Goal: Transaction & Acquisition: Obtain resource

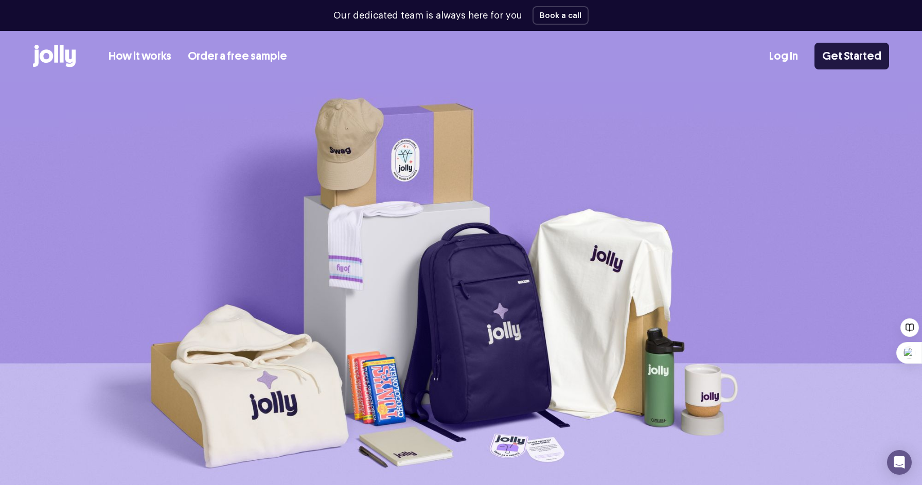
click at [854, 59] on link "Get Started" at bounding box center [851, 56] width 75 height 27
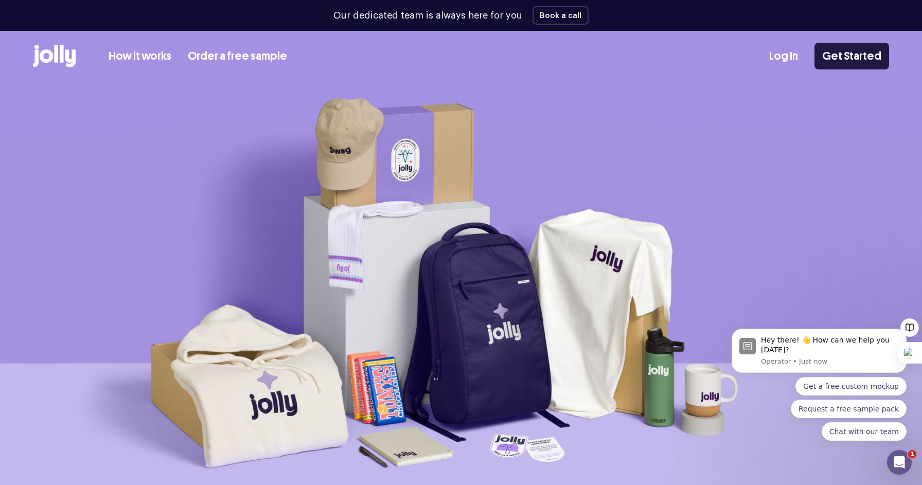
click at [835, 65] on link "Get Started" at bounding box center [851, 56] width 75 height 27
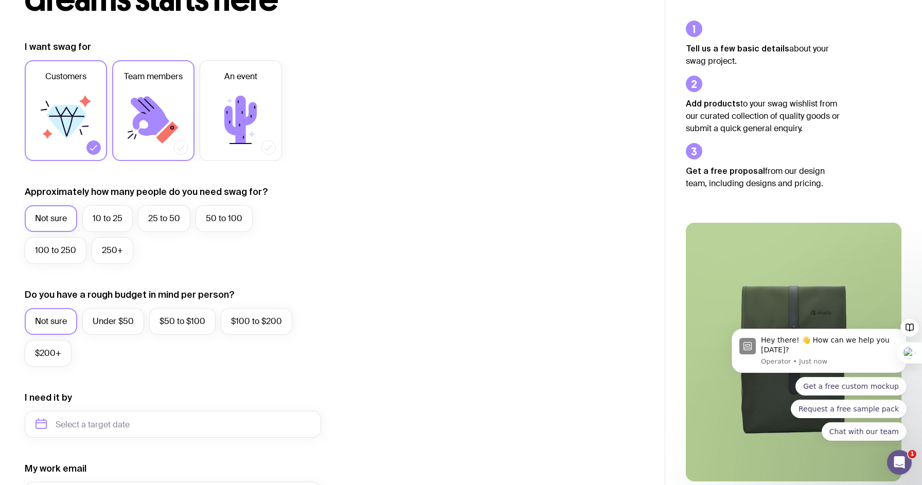
scroll to position [121, 0]
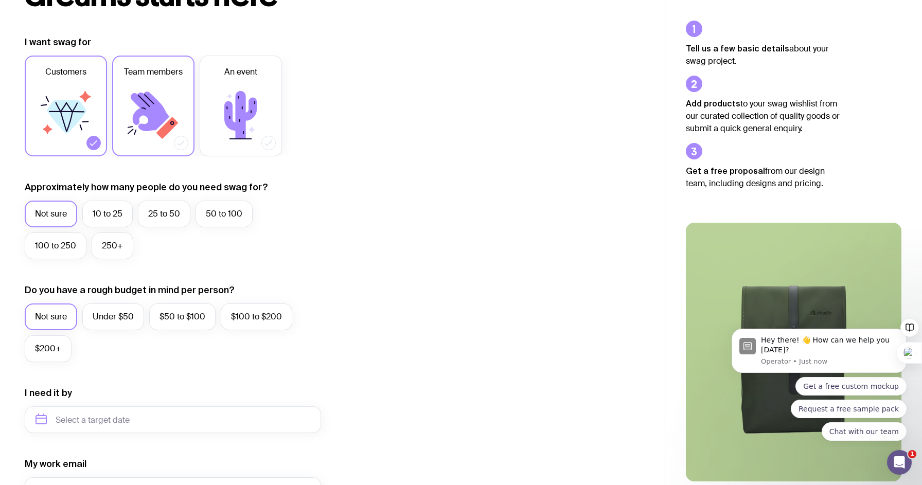
click at [136, 143] on icon at bounding box center [153, 115] width 62 height 62
click at [0, 0] on input "Team members" at bounding box center [0, 0] width 0 height 0
click at [95, 217] on label "10 to 25" at bounding box center [107, 214] width 50 height 27
click at [0, 0] on input "10 to 25" at bounding box center [0, 0] width 0 height 0
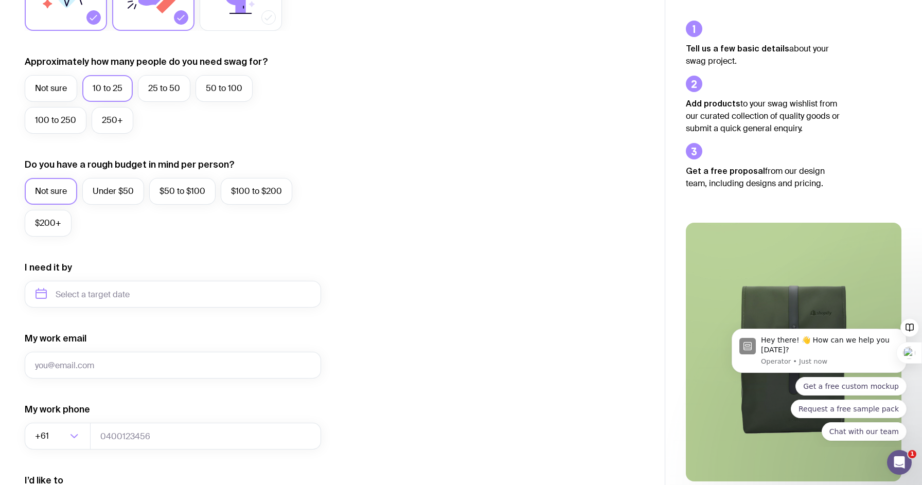
scroll to position [248, 0]
click at [169, 193] on label "$50 to $100" at bounding box center [182, 190] width 66 height 27
click at [0, 0] on input "$50 to $100" at bounding box center [0, 0] width 0 height 0
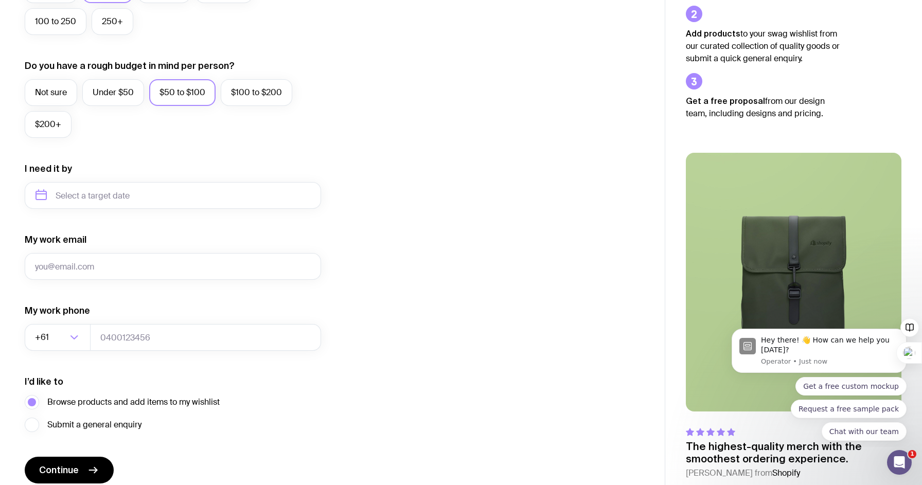
scroll to position [348, 0]
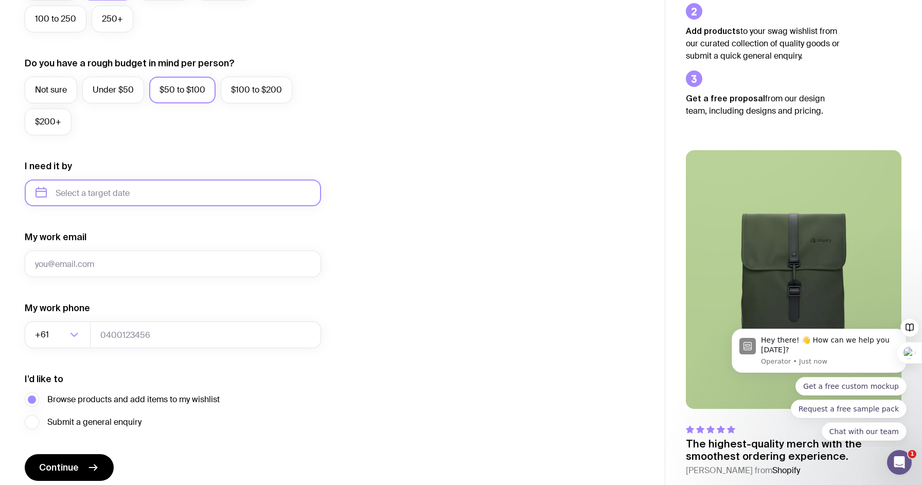
click at [139, 189] on input "text" at bounding box center [173, 192] width 296 height 27
click at [130, 319] on button "Dec" at bounding box center [133, 319] width 38 height 21
type input "December 2025"
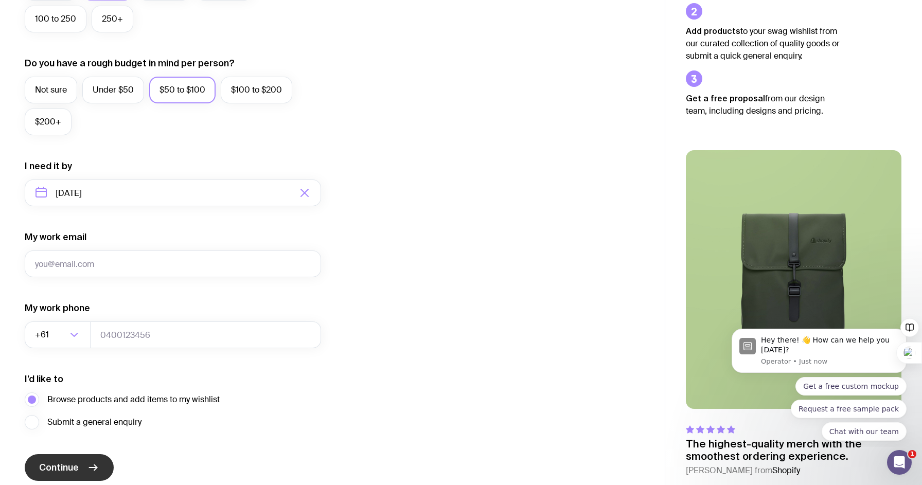
click at [79, 461] on button "Continue" at bounding box center [69, 467] width 89 height 27
click at [147, 266] on input "My work email" at bounding box center [173, 263] width 296 height 27
type input "j"
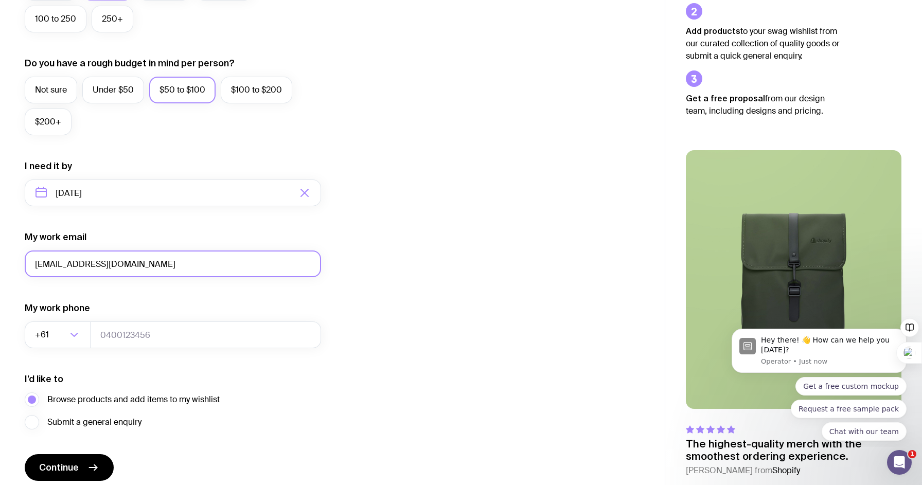
type input "kara@pixelcocreative.com.au"
click at [400, 253] on div "I want swag for Customers Team members An event Approximately how many people d…" at bounding box center [332, 145] width 615 height 672
click at [123, 336] on input "tel" at bounding box center [205, 334] width 231 height 27
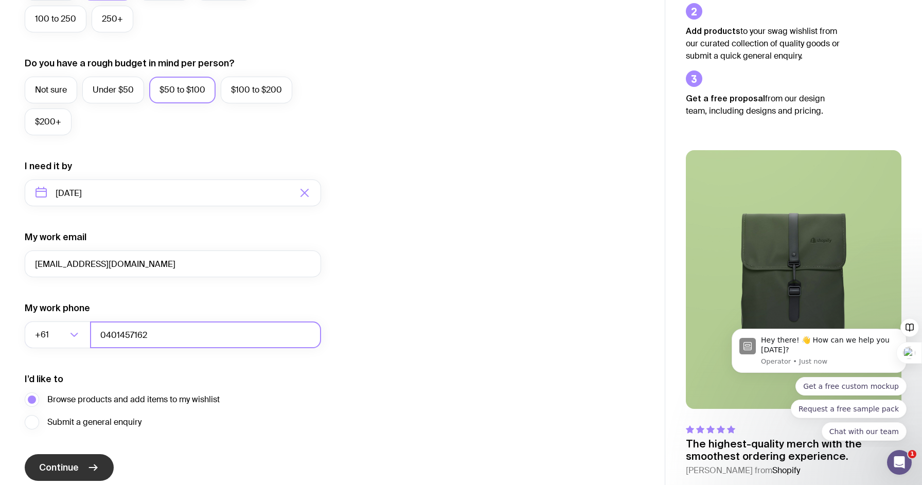
type input "0401457162"
click at [82, 468] on button "Continue" at bounding box center [69, 467] width 89 height 27
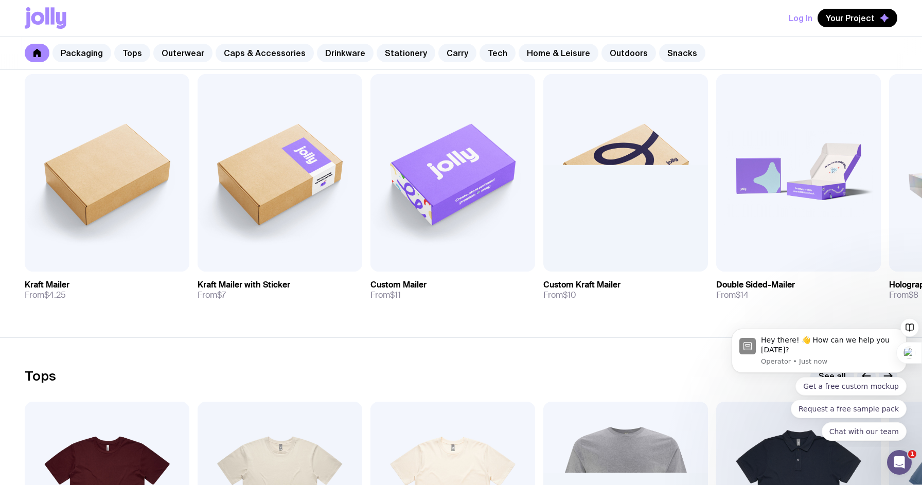
scroll to position [205, 0]
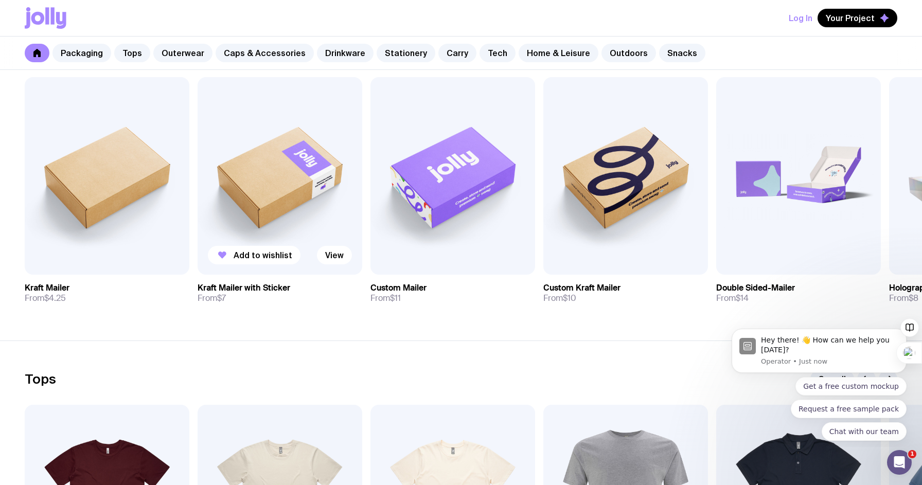
click at [256, 203] on img at bounding box center [279, 175] width 165 height 197
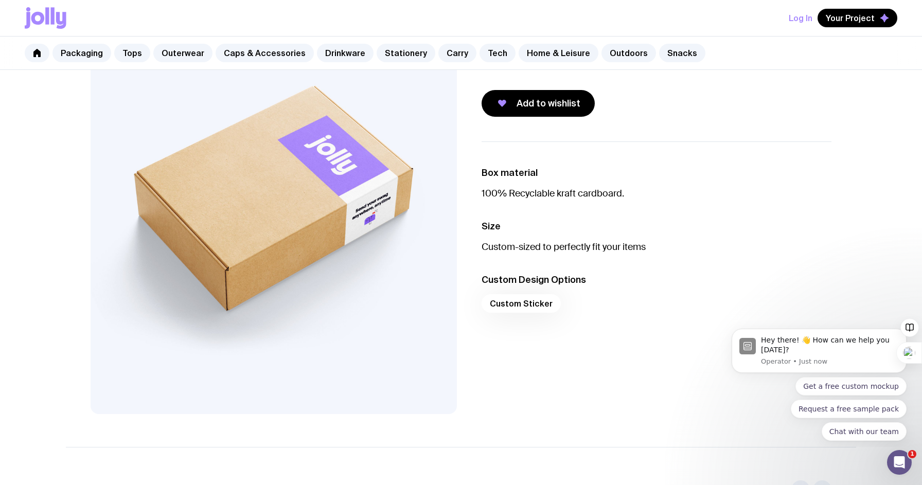
scroll to position [106, 0]
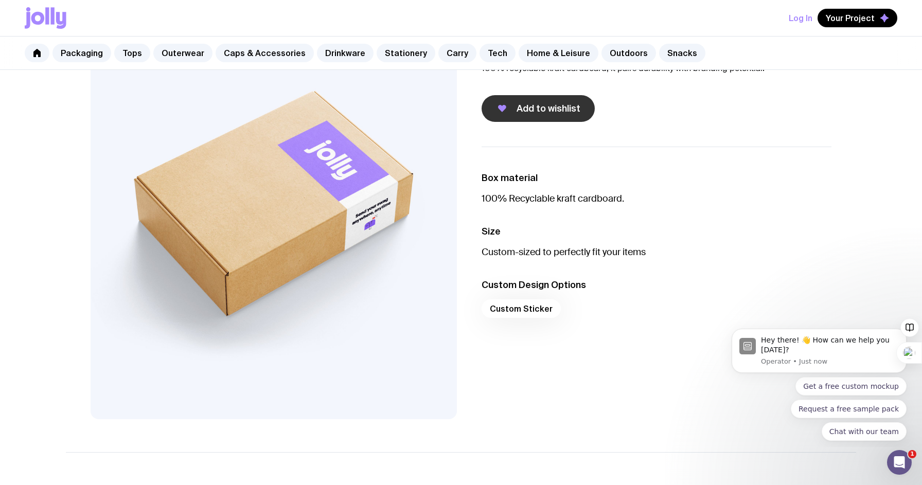
click at [515, 114] on button "Add to wishlist" at bounding box center [537, 108] width 113 height 27
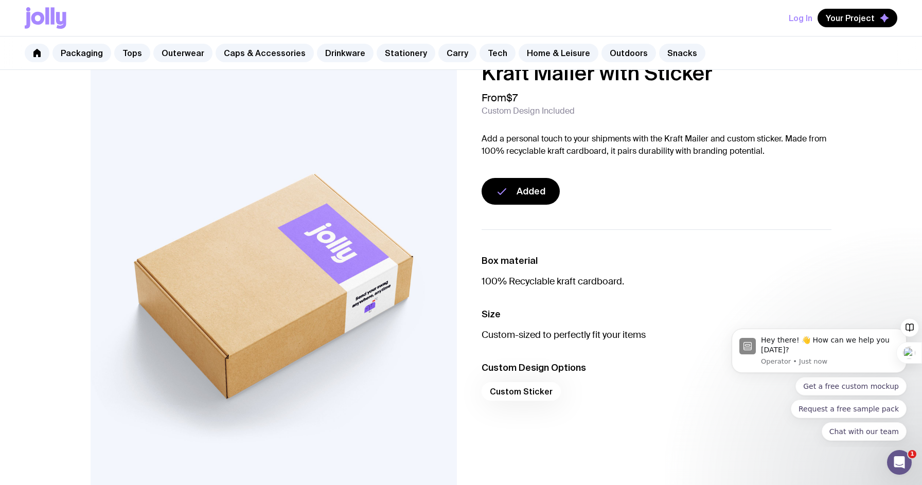
scroll to position [0, 0]
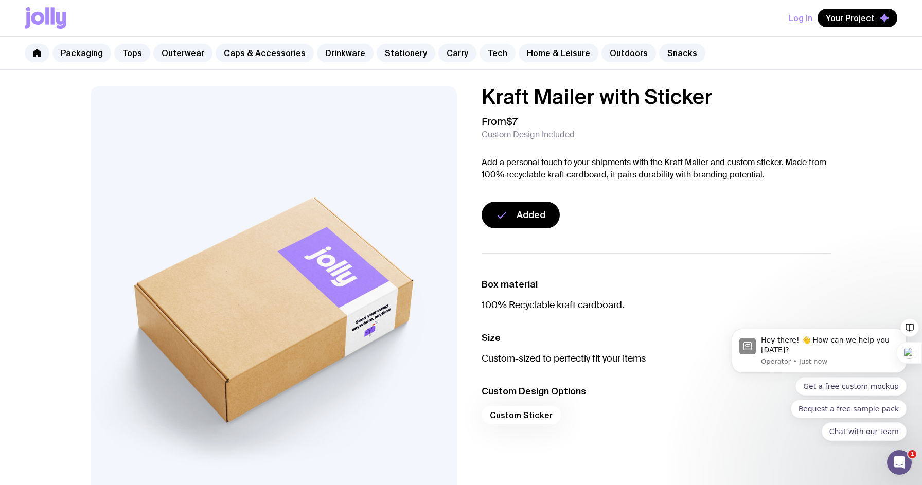
click at [482, 52] on link "Tech" at bounding box center [497, 53] width 36 height 19
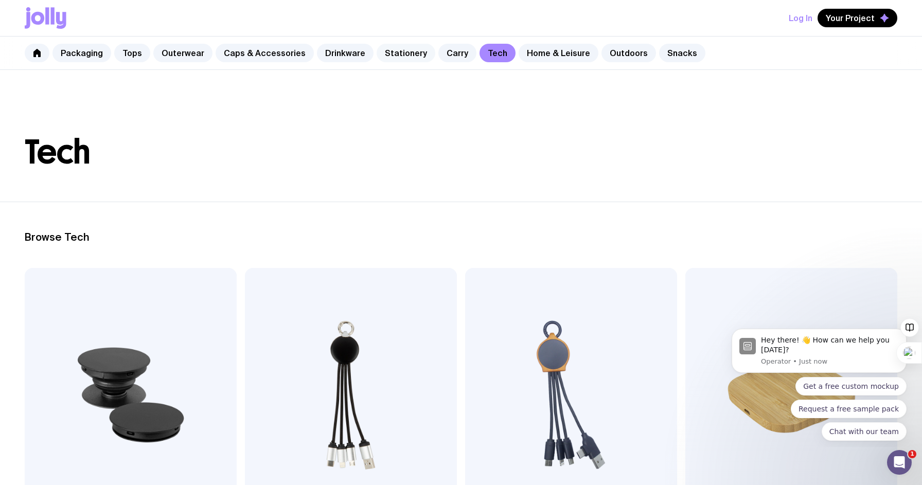
click at [396, 55] on link "Stationery" at bounding box center [405, 53] width 59 height 19
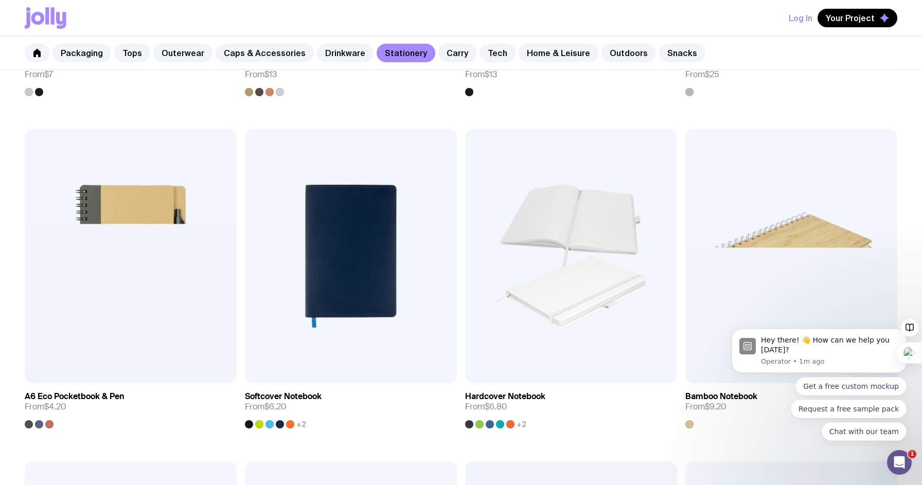
scroll to position [803, 0]
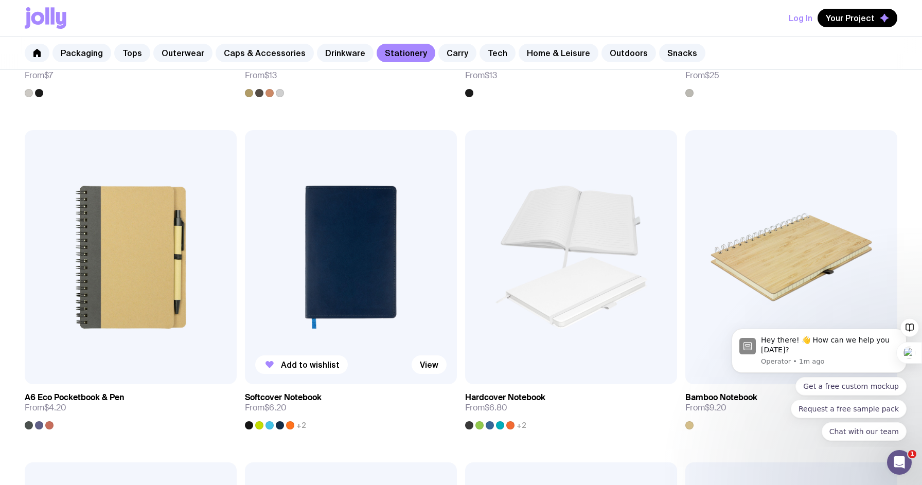
click at [358, 249] on img at bounding box center [351, 257] width 212 height 254
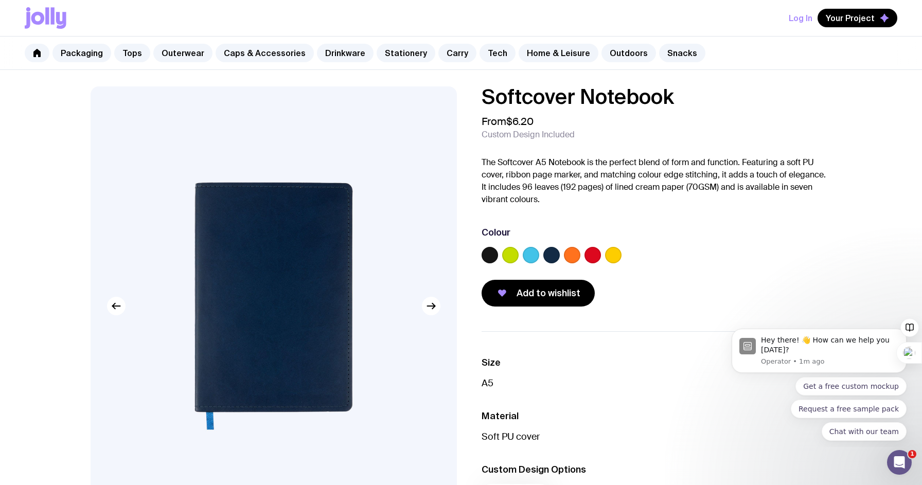
click at [495, 256] on label at bounding box center [489, 255] width 16 height 16
click at [0, 0] on input "radio" at bounding box center [0, 0] width 0 height 0
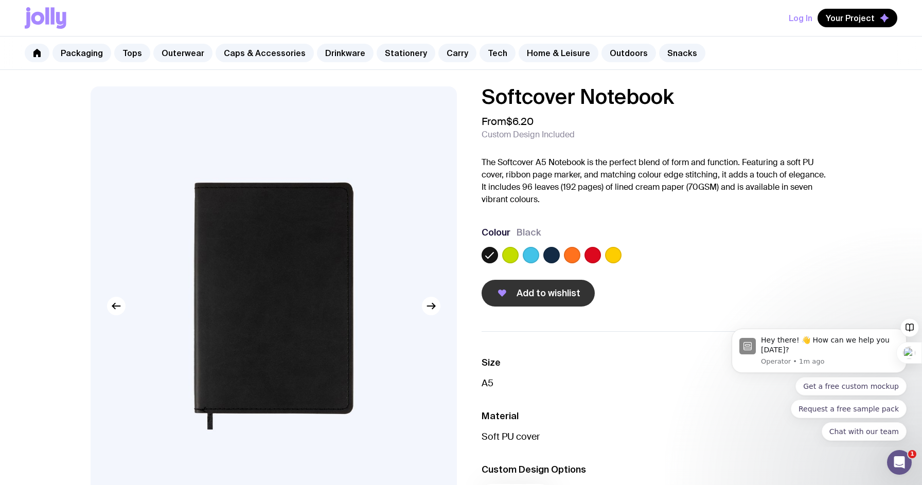
click at [533, 294] on span "Add to wishlist" at bounding box center [548, 293] width 64 height 12
click at [269, 52] on link "Caps & Accessories" at bounding box center [264, 53] width 98 height 19
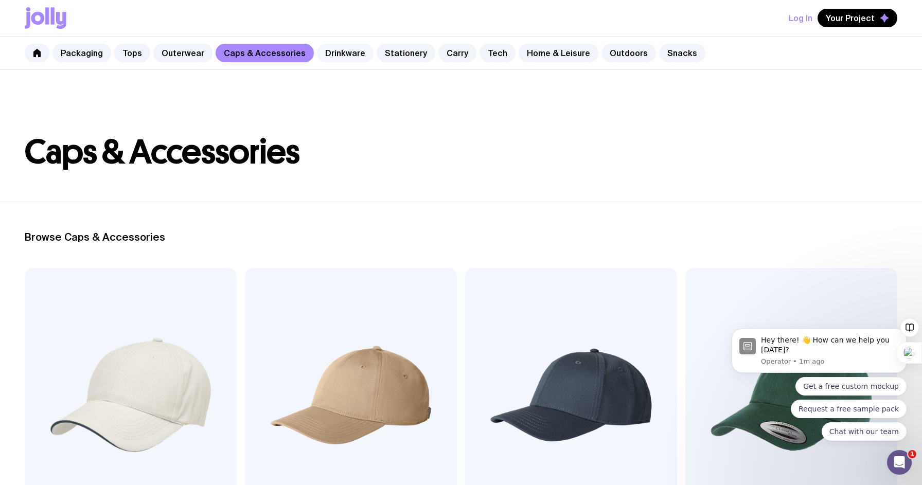
click at [344, 53] on link "Drinkware" at bounding box center [345, 53] width 57 height 19
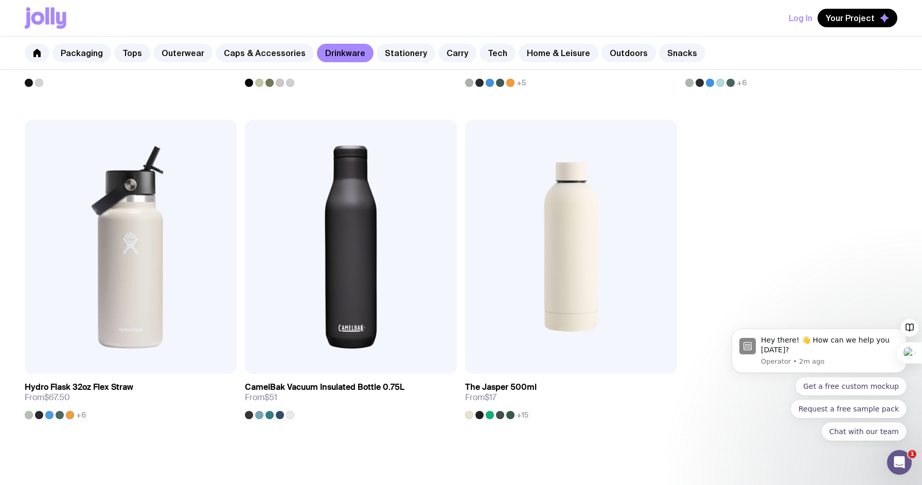
scroll to position [1810, 0]
click at [544, 352] on span "Add to wishlist" at bounding box center [530, 355] width 59 height 10
click at [409, 59] on link "Stationery" at bounding box center [405, 53] width 59 height 19
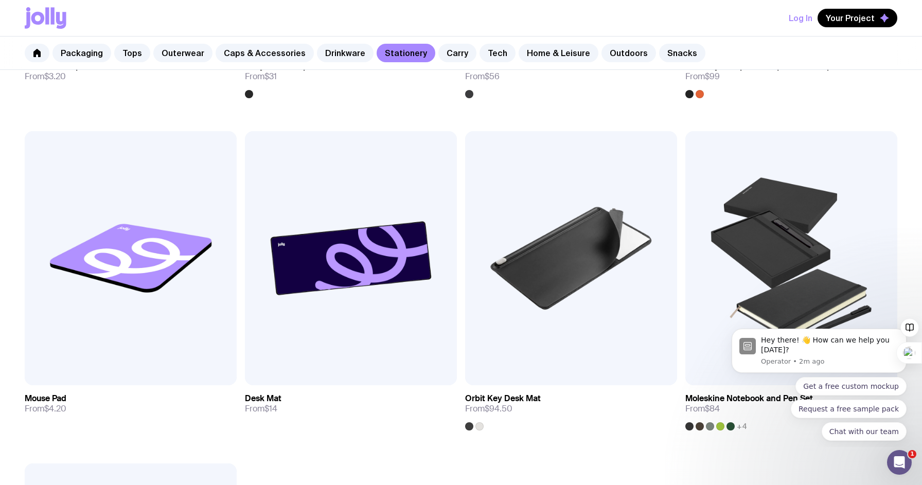
scroll to position [1811, 0]
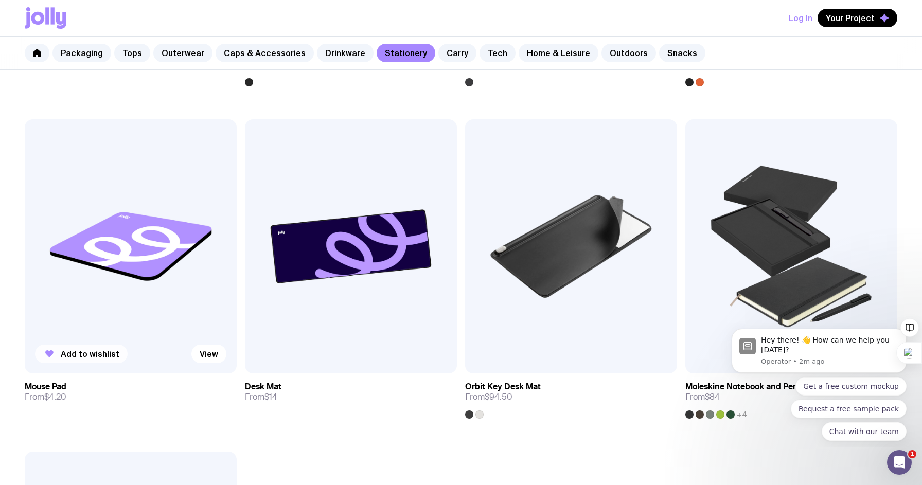
click at [111, 356] on span "Add to wishlist" at bounding box center [90, 354] width 59 height 10
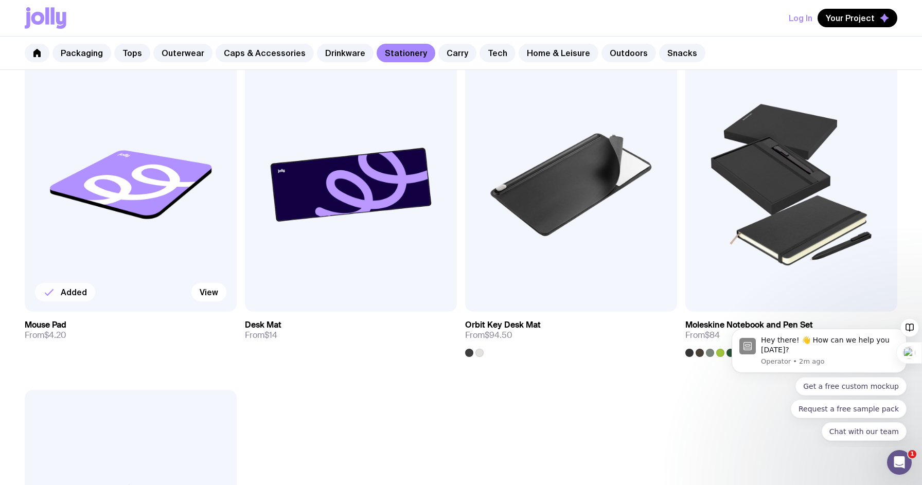
scroll to position [1871, 0]
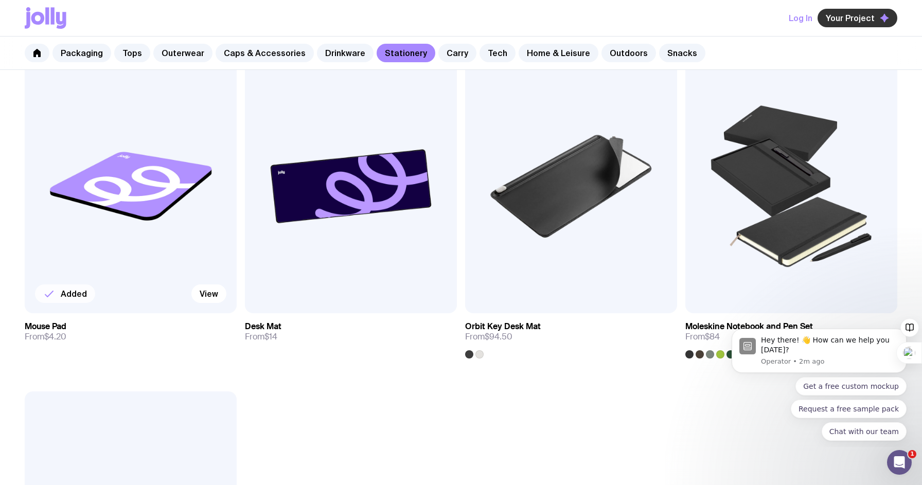
click at [836, 16] on span "Your Project" at bounding box center [849, 18] width 49 height 10
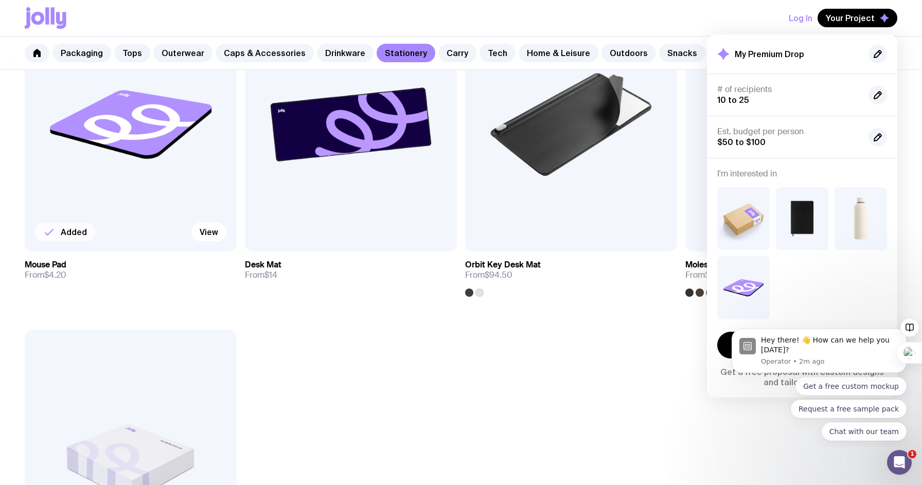
scroll to position [1926, 0]
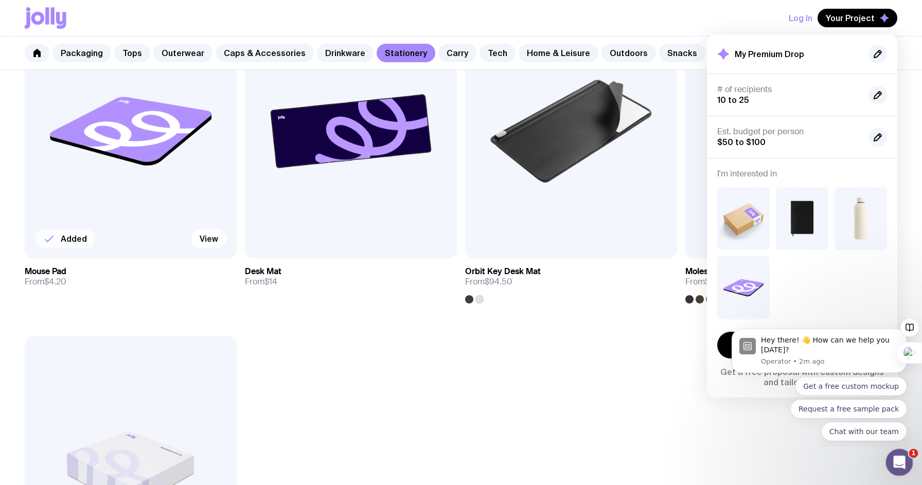
click at [897, 456] on icon "Open Intercom Messenger" at bounding box center [897, 461] width 17 height 17
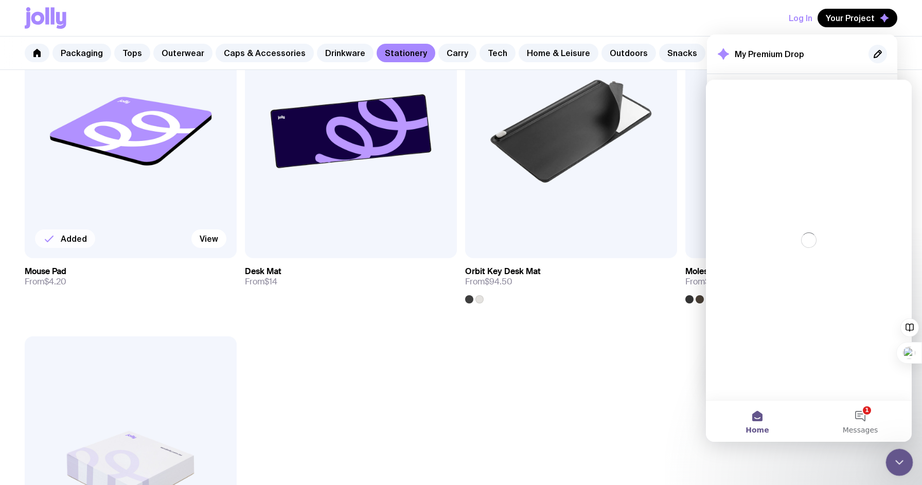
scroll to position [0, 0]
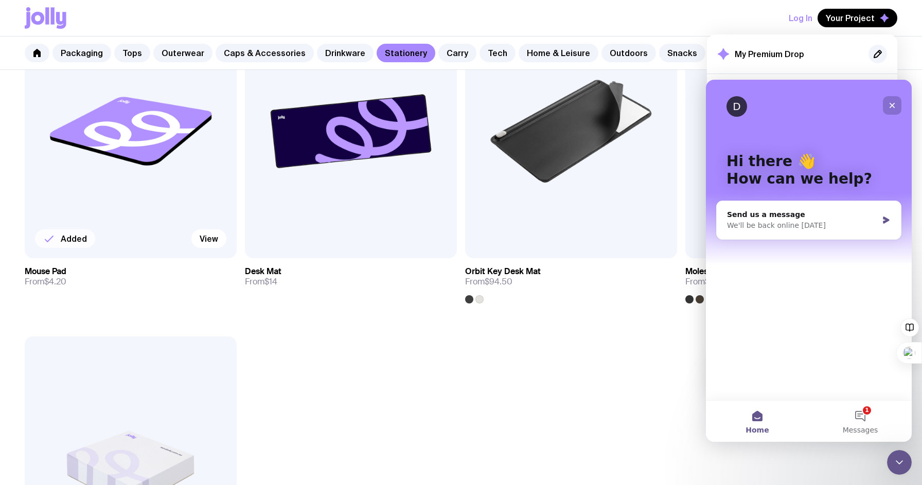
click at [891, 102] on icon "Close" at bounding box center [892, 105] width 8 height 8
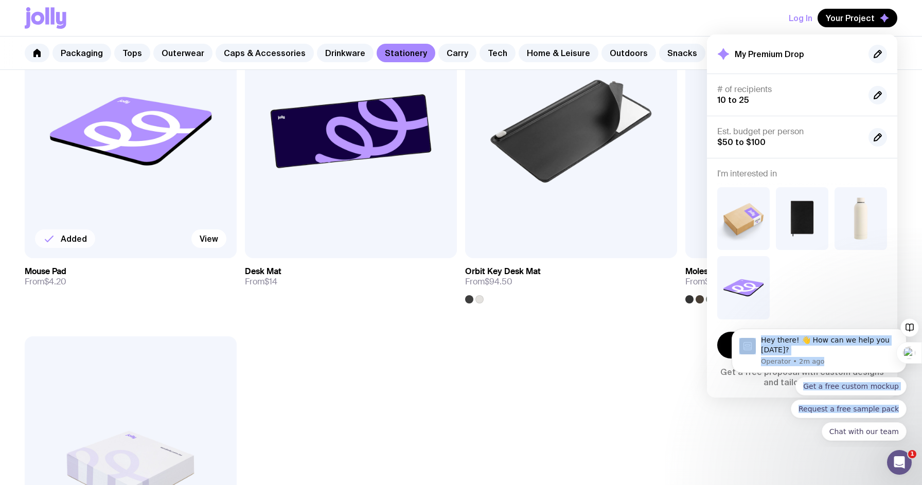
drag, startPoint x: 734, startPoint y: 357, endPoint x: 807, endPoint y: 430, distance: 103.3
click at [807, 430] on div "Hey there! 👋 How can we help you today? Operator • 2m ago Get a free custom moc…" at bounding box center [818, 385] width 175 height 112
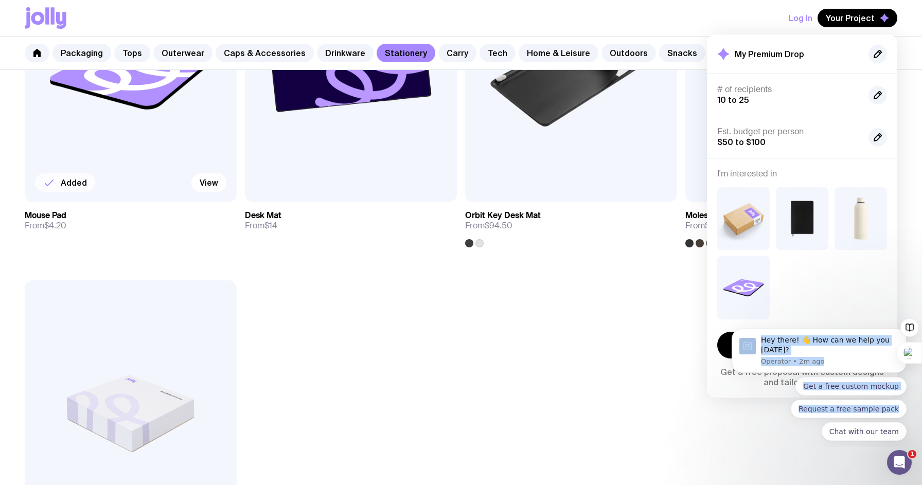
scroll to position [1978, 0]
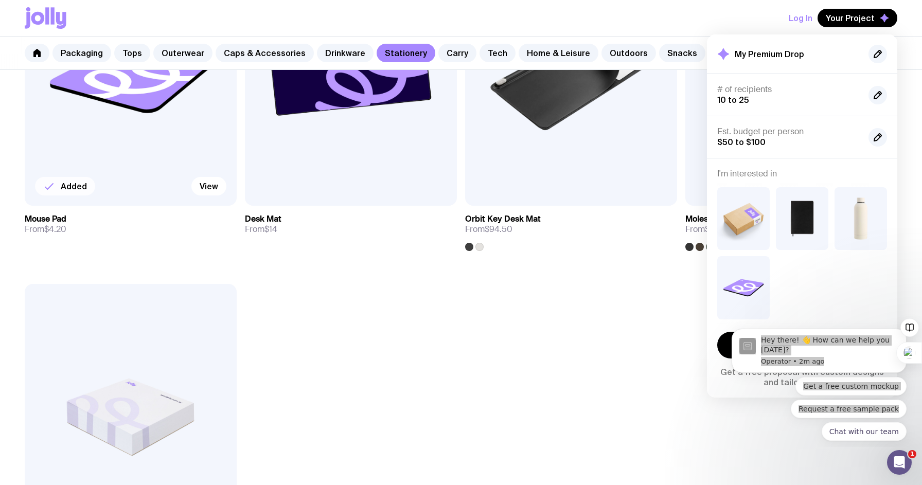
click at [803, 268] on div at bounding box center [802, 253] width 170 height 132
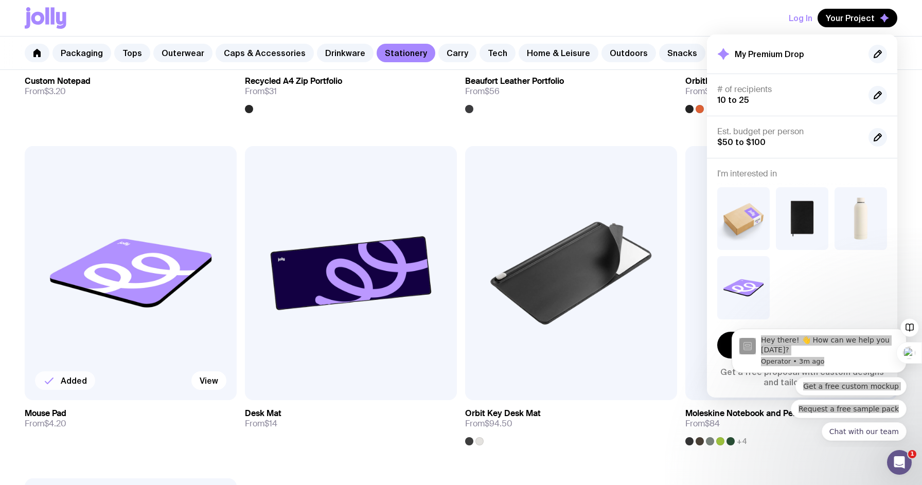
scroll to position [1775, 0]
